Goal: Information Seeking & Learning: Find contact information

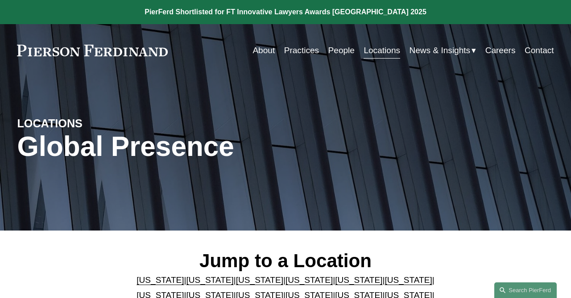
scroll to position [139, 0]
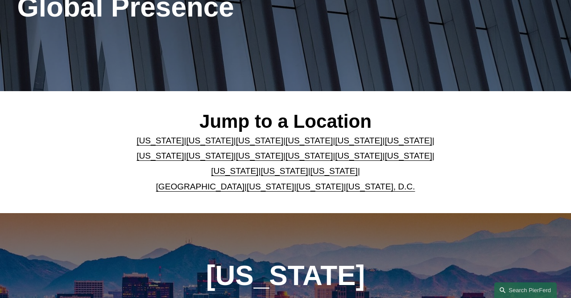
click at [184, 151] on link "[US_STATE]" at bounding box center [160, 155] width 47 height 9
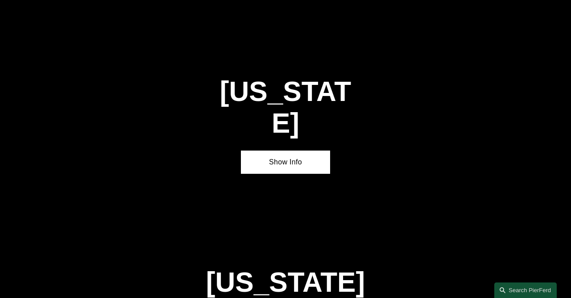
scroll to position [1322, 0]
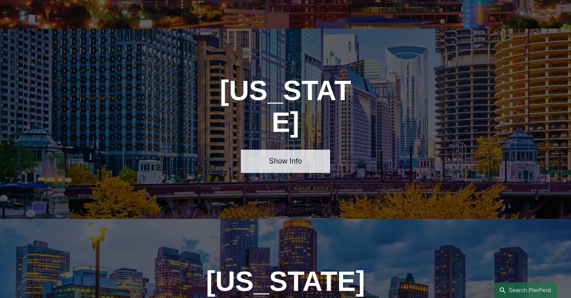
click at [291, 150] on link "Show Info" at bounding box center [286, 161] width 90 height 23
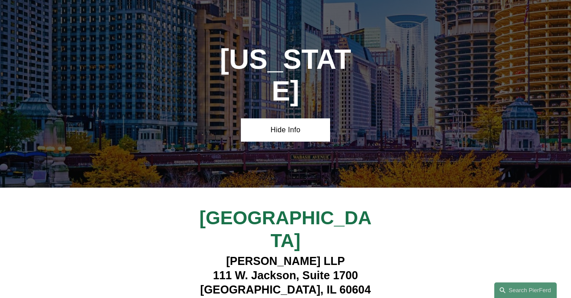
scroll to position [1368, 0]
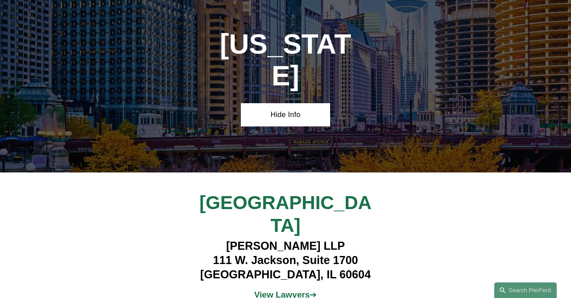
click at [277, 290] on strong "View Lawyers" at bounding box center [282, 294] width 56 height 9
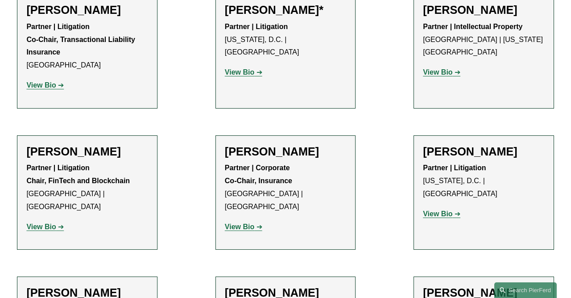
scroll to position [557, 0]
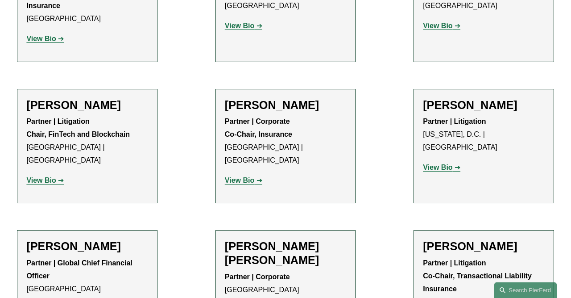
click at [238, 98] on h2 "[PERSON_NAME]" at bounding box center [285, 105] width 121 height 14
click at [245, 176] on strong "View Bio" at bounding box center [239, 180] width 29 height 8
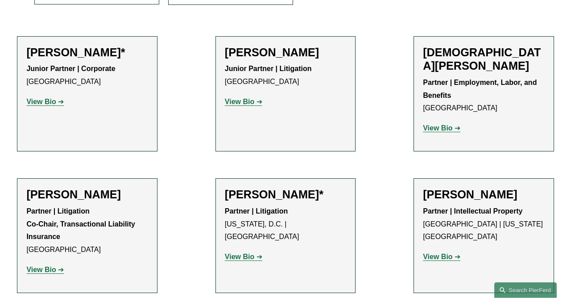
scroll to position [325, 0]
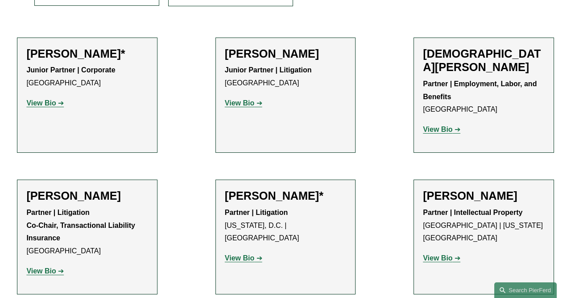
click at [266, 189] on h2 "[PERSON_NAME]*" at bounding box center [285, 196] width 121 height 14
click at [252, 252] on p "View Bio" at bounding box center [285, 258] width 121 height 13
click at [249, 254] on strong "View Bio" at bounding box center [239, 258] width 29 height 8
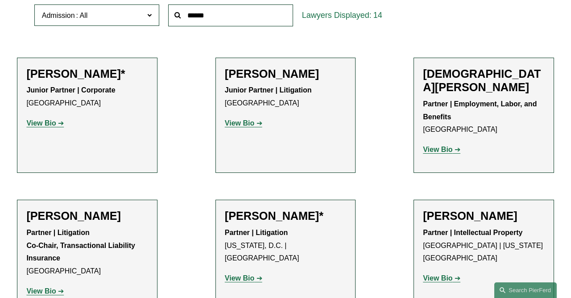
scroll to position [304, 0]
click at [65, 209] on h2 "[PERSON_NAME]" at bounding box center [86, 216] width 121 height 14
click at [58, 287] on link "View Bio" at bounding box center [44, 291] width 37 height 8
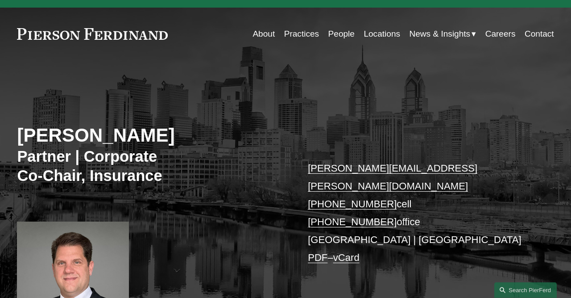
scroll to position [93, 0]
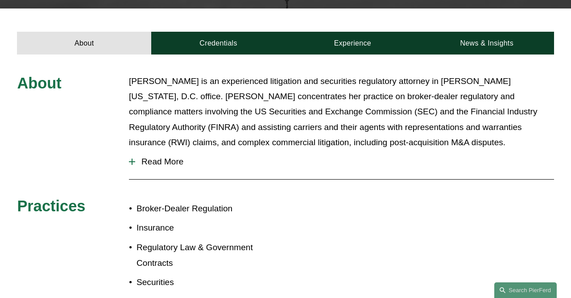
scroll to position [291, 0]
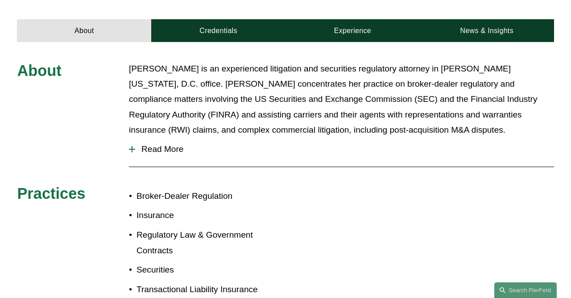
click at [137, 144] on span "Read More" at bounding box center [344, 149] width 419 height 10
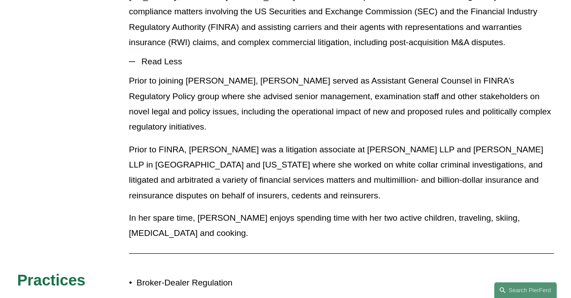
scroll to position [193, 0]
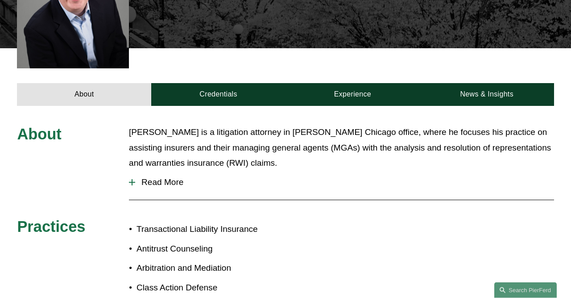
scroll to position [371, 0]
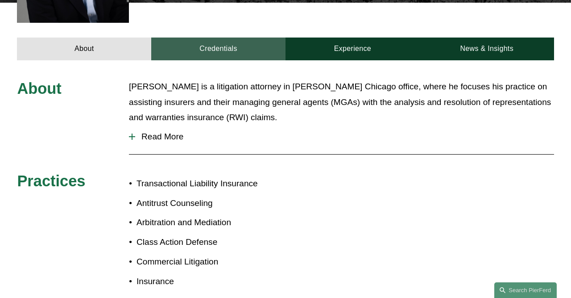
click at [229, 41] on link "Credentials" at bounding box center [218, 48] width 134 height 23
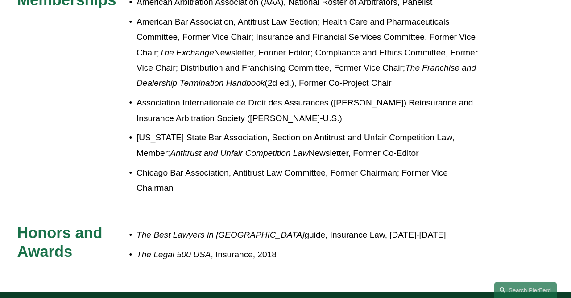
scroll to position [696, 0]
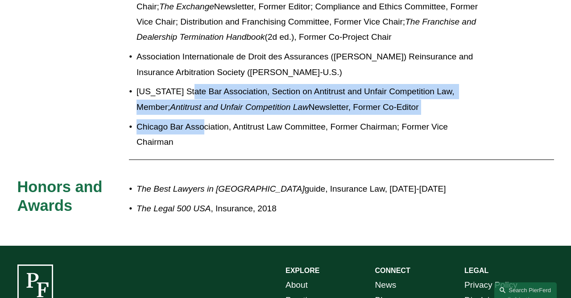
drag, startPoint x: 205, startPoint y: 116, endPoint x: 179, endPoint y: 71, distance: 52.8
click at [179, 71] on ul "American Arbitration Association (AAA), National Roster of Arbitrators, Panelis…" at bounding box center [308, 49] width 358 height 201
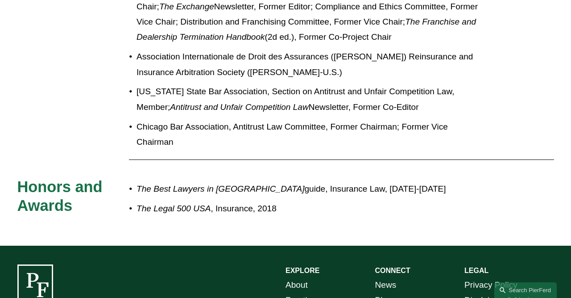
click at [179, 84] on p "[US_STATE] State Bar Association, Section on Antitrust and Unfair Competition L…" at bounding box center [312, 99] width 350 height 31
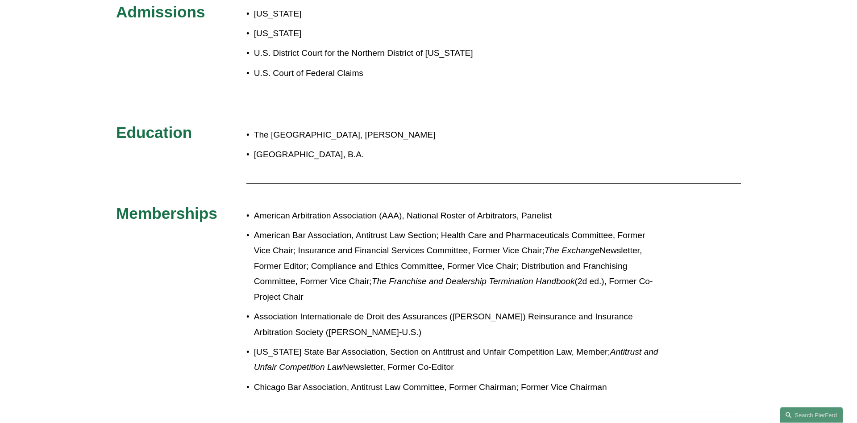
scroll to position [502, 0]
